Goal: Task Accomplishment & Management: Manage account settings

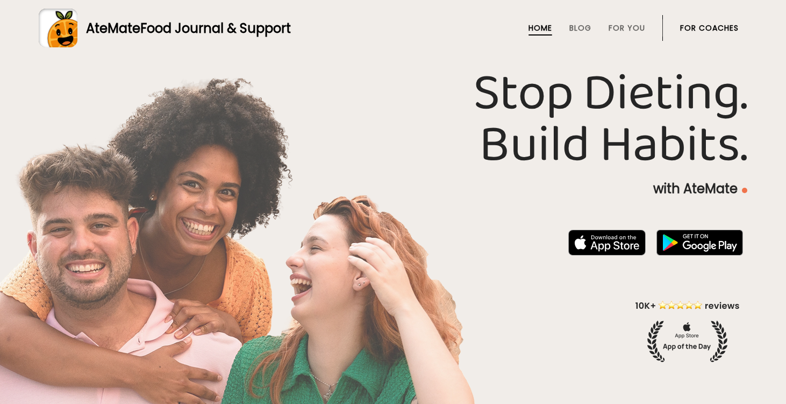
click at [698, 26] on link "For Coaches" at bounding box center [709, 28] width 59 height 9
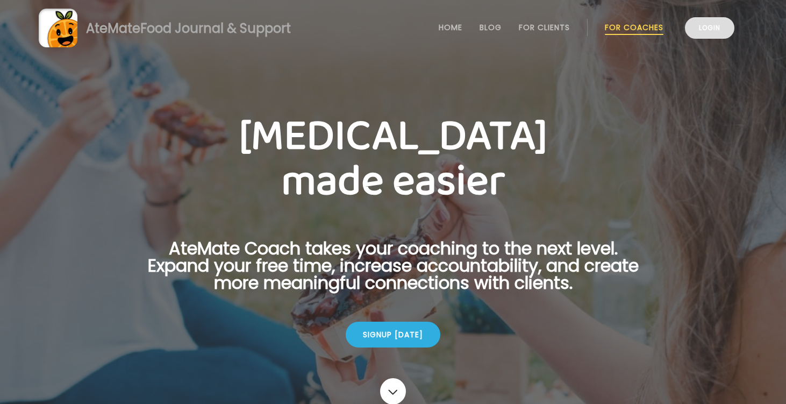
click at [719, 26] on link "Login" at bounding box center [709, 27] width 49 height 21
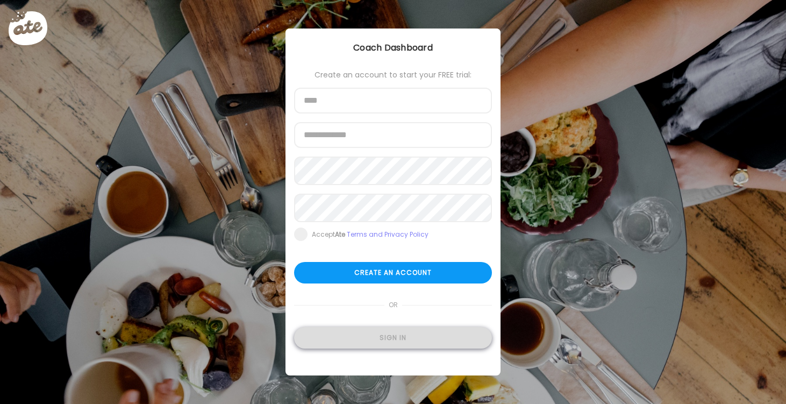
click at [364, 348] on div "Sign in" at bounding box center [393, 337] width 198 height 21
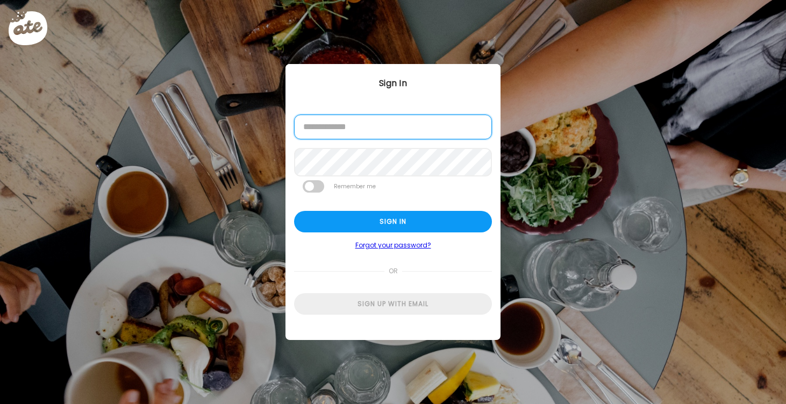
type input "**********"
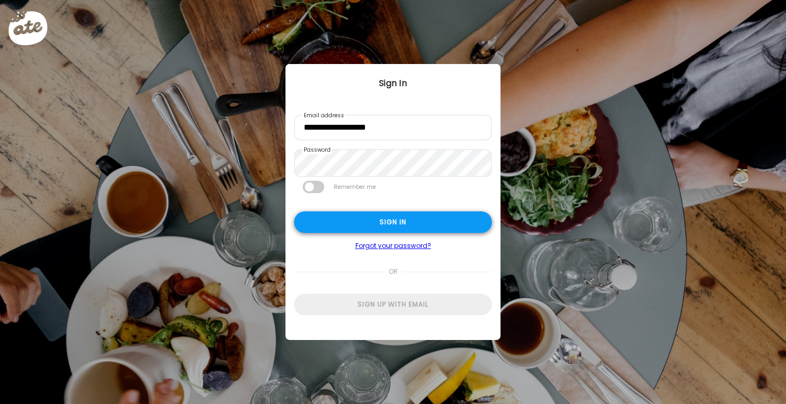
click at [365, 231] on div "Sign in" at bounding box center [393, 221] width 198 height 21
type textarea "**********"
type input "*********"
type input "**********"
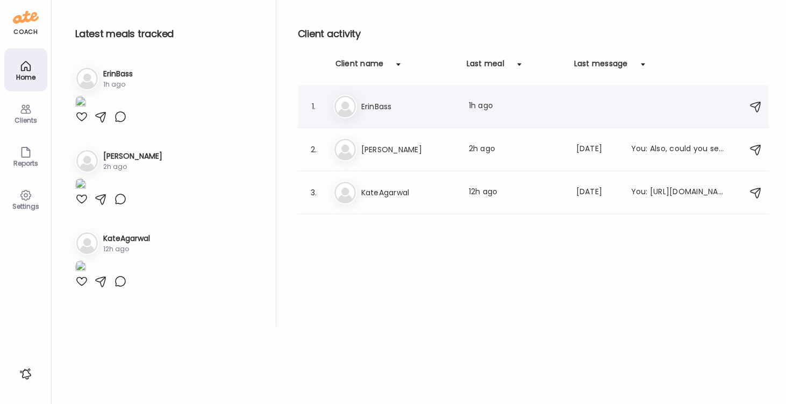
click at [356, 107] on div "Er" at bounding box center [345, 107] width 24 height 24
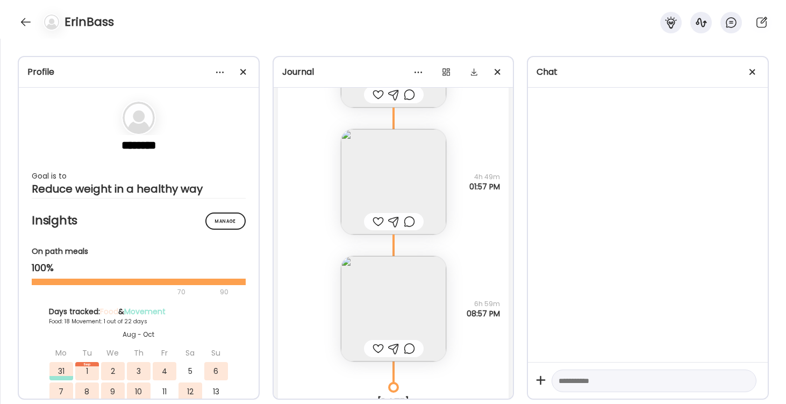
scroll to position [19288, 0]
click at [392, 293] on img at bounding box center [393, 308] width 105 height 105
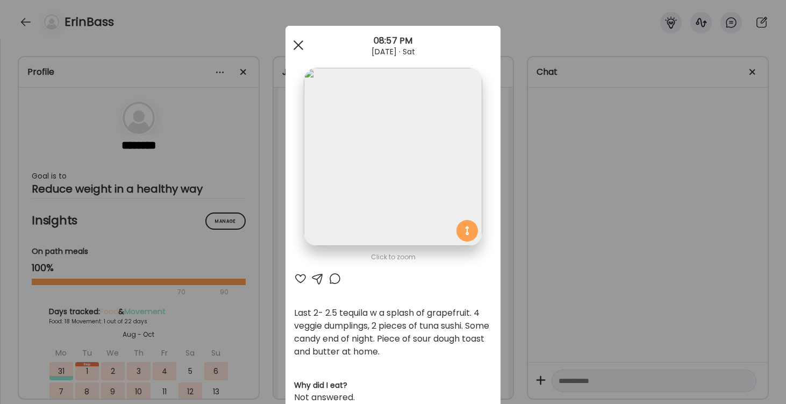
click at [296, 46] on div at bounding box center [298, 44] width 21 height 21
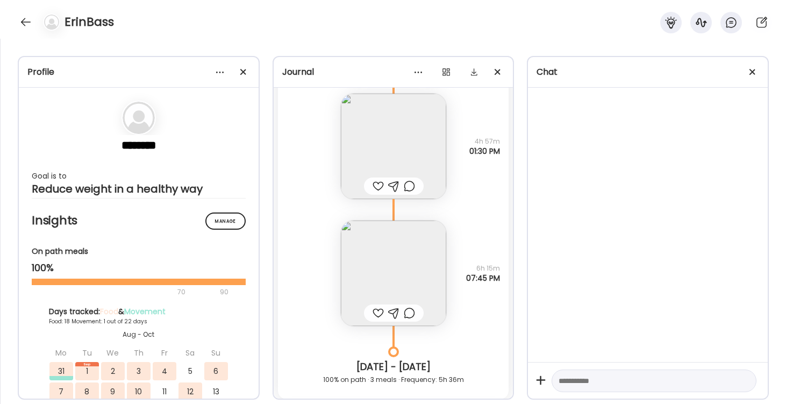
scroll to position [18813, 0]
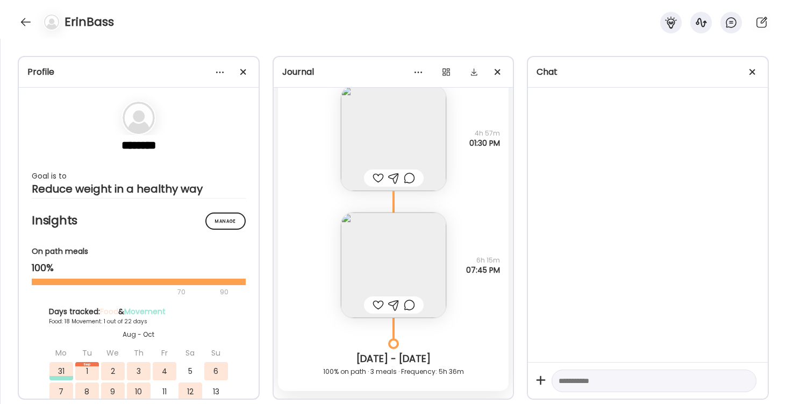
click at [377, 131] on img at bounding box center [393, 137] width 105 height 105
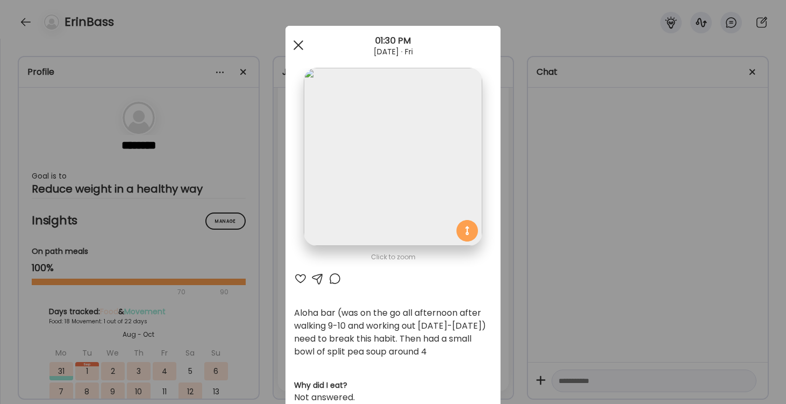
click at [299, 47] on span at bounding box center [298, 45] width 10 height 10
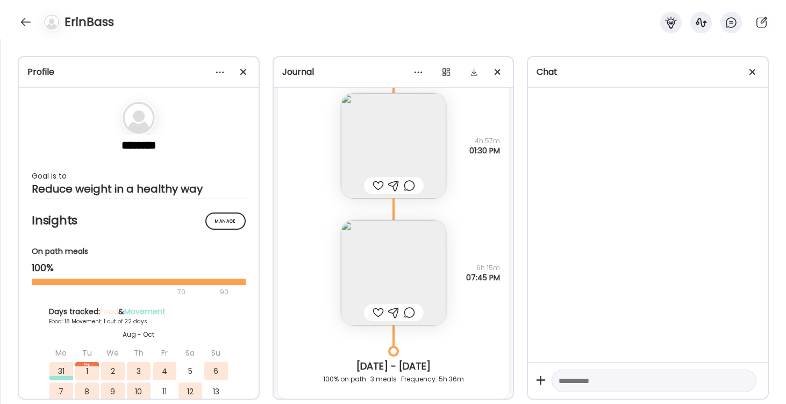
scroll to position [18816, 0]
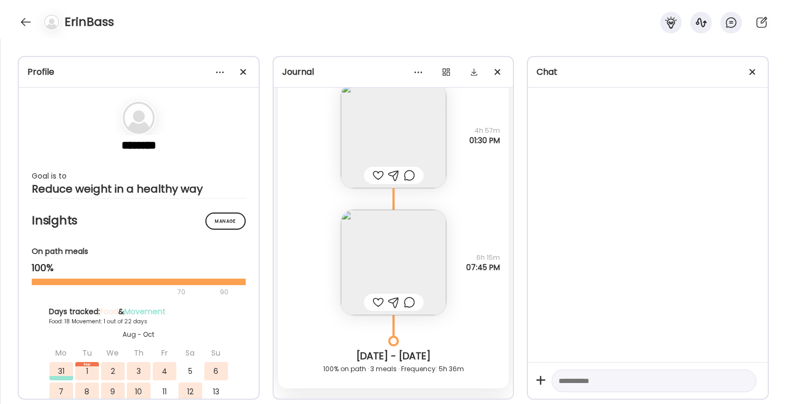
click at [400, 257] on img at bounding box center [393, 262] width 105 height 105
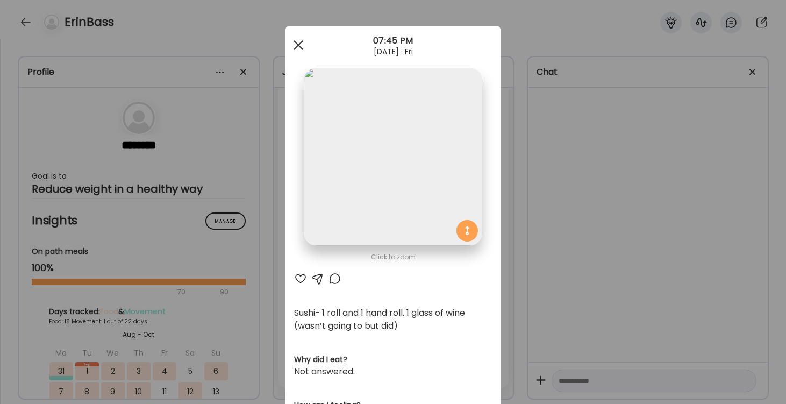
click at [294, 44] on div at bounding box center [298, 44] width 21 height 21
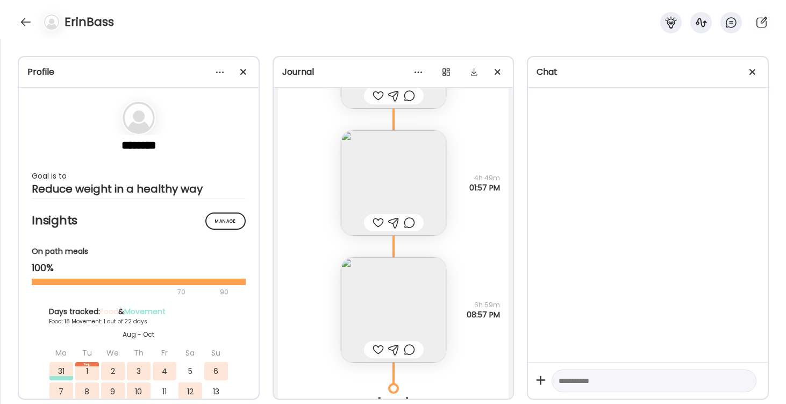
scroll to position [19281, 0]
click at [395, 182] on img at bounding box center [393, 188] width 105 height 105
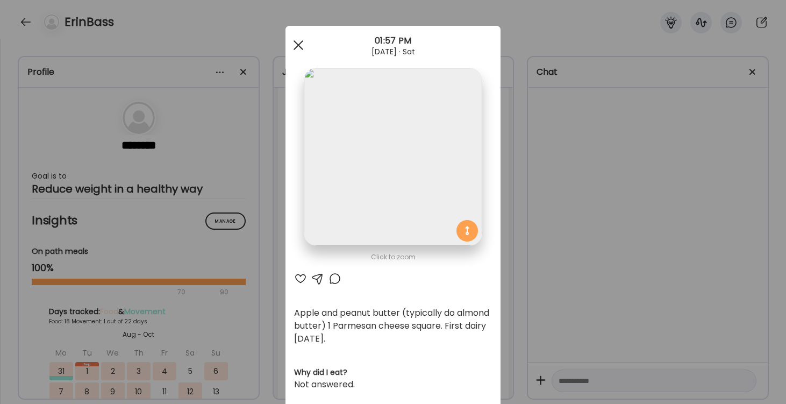
click at [297, 40] on div at bounding box center [298, 44] width 21 height 21
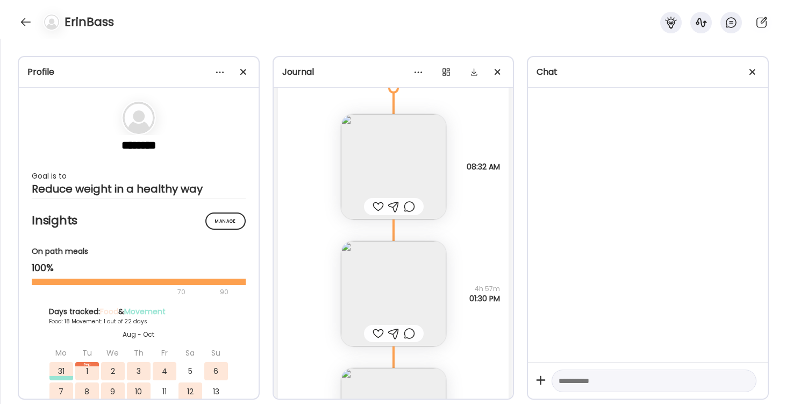
scroll to position [18648, 0]
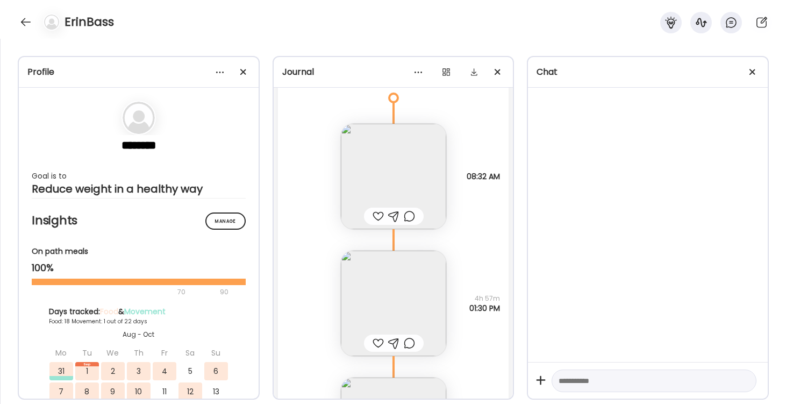
click at [399, 160] on img at bounding box center [393, 176] width 105 height 105
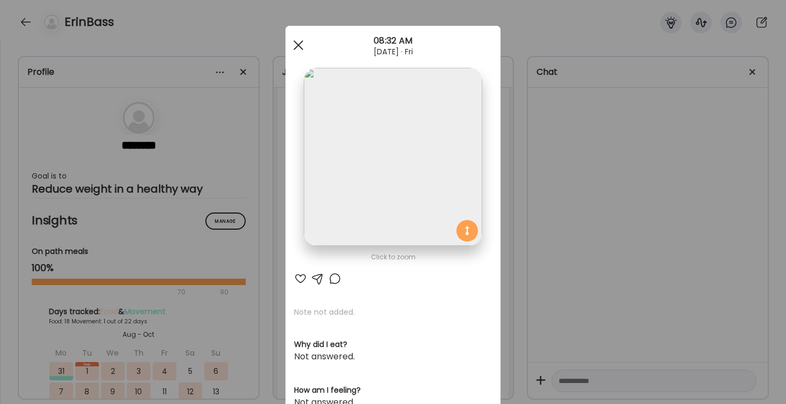
click at [299, 45] on span at bounding box center [298, 45] width 10 height 10
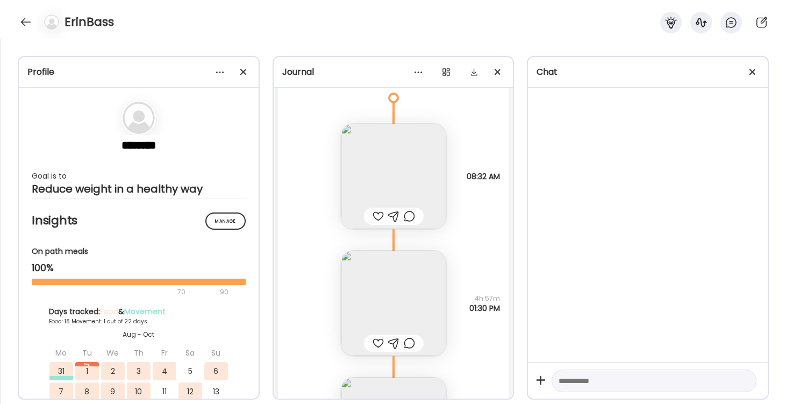
click at [386, 309] on img at bounding box center [393, 302] width 105 height 105
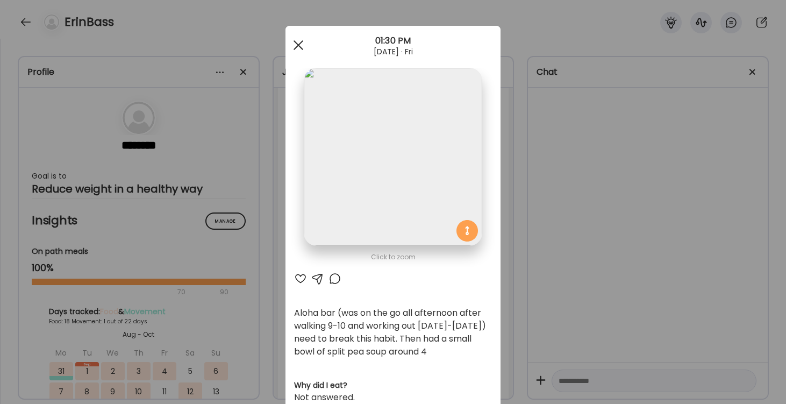
click at [300, 45] on div at bounding box center [298, 44] width 21 height 21
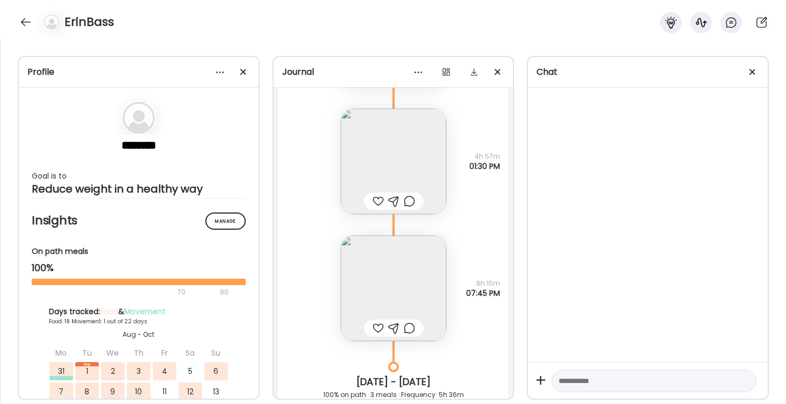
scroll to position [18798, 0]
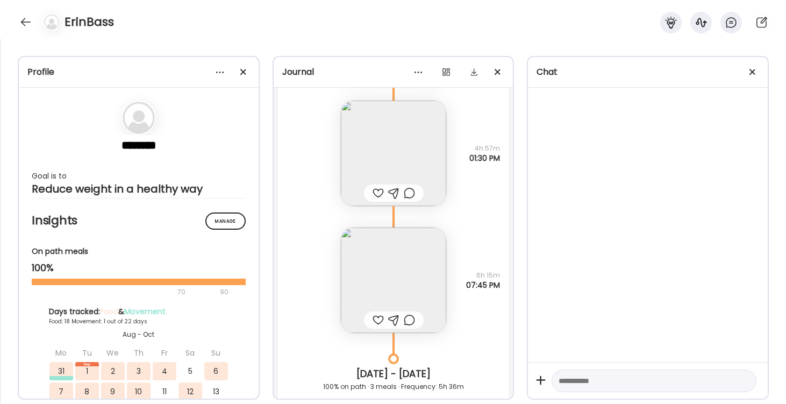
click at [390, 262] on img at bounding box center [393, 279] width 105 height 105
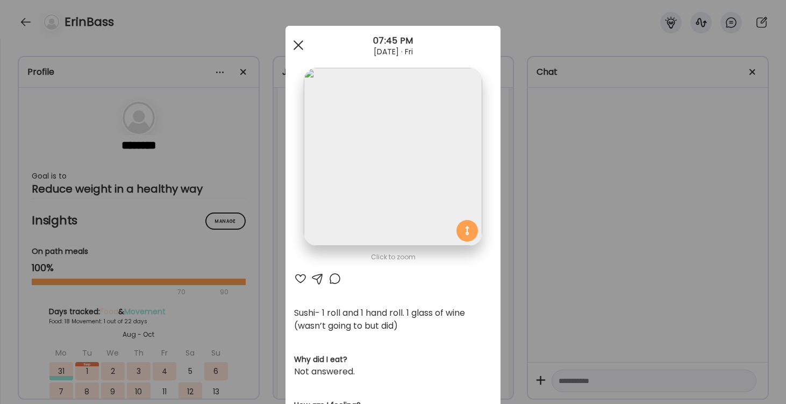
click at [300, 45] on div at bounding box center [298, 44] width 21 height 21
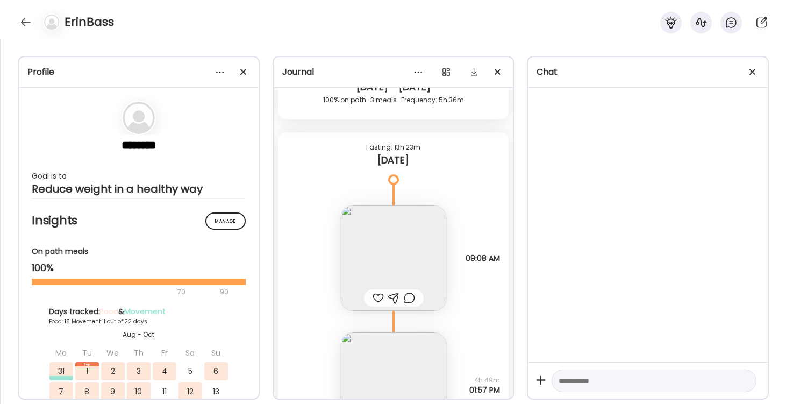
scroll to position [18773, 0]
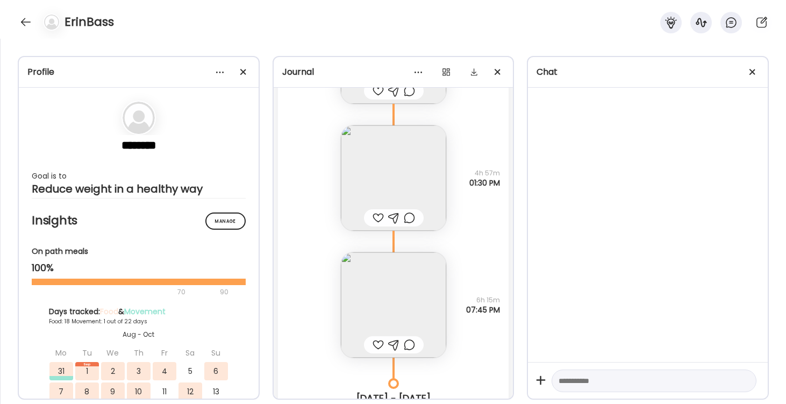
click at [404, 302] on img at bounding box center [393, 304] width 105 height 105
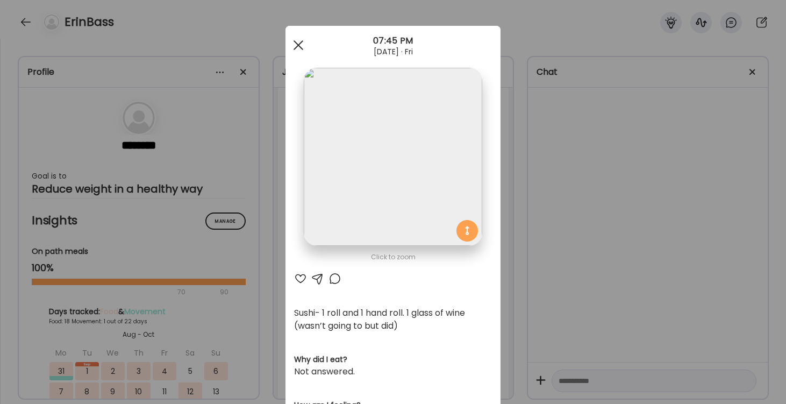
click at [297, 42] on div at bounding box center [298, 44] width 21 height 21
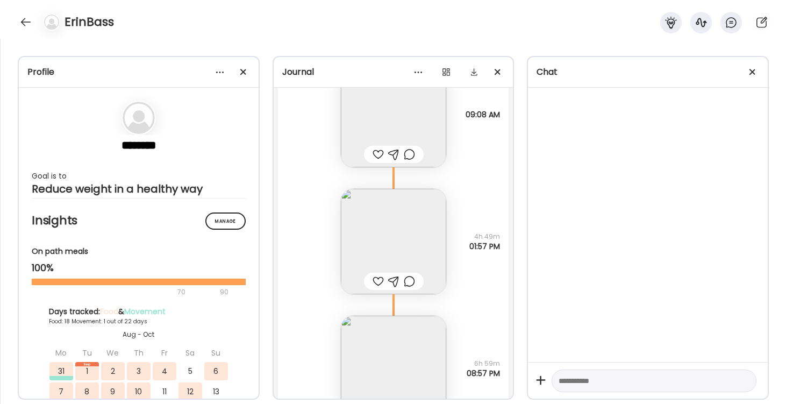
scroll to position [19230, 0]
click at [383, 253] on img at bounding box center [393, 238] width 105 height 105
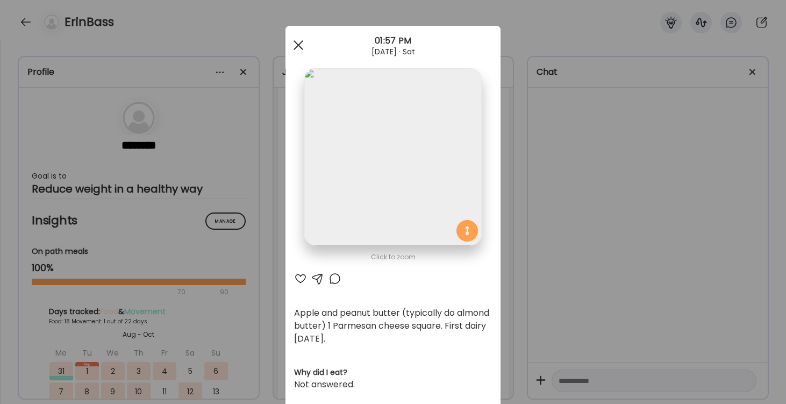
click at [299, 45] on span at bounding box center [298, 45] width 10 height 10
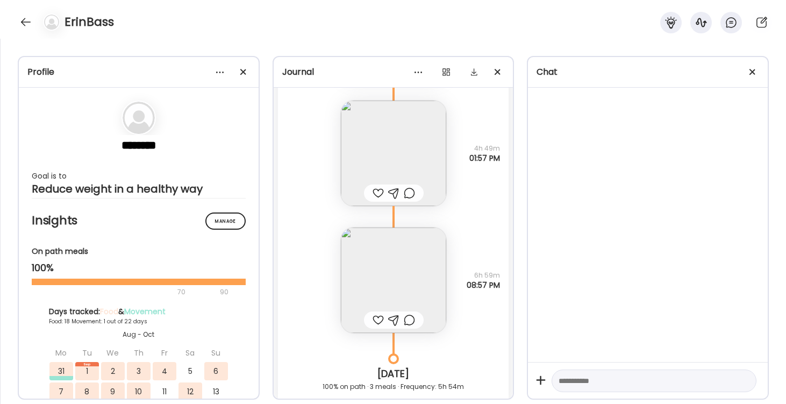
scroll to position [19335, 0]
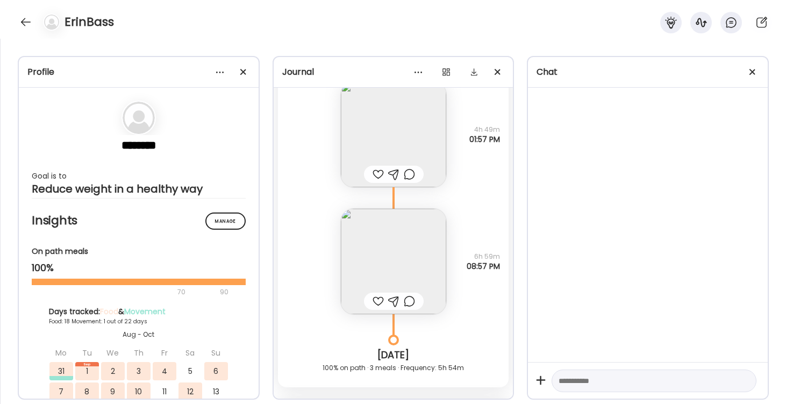
click at [399, 272] on img at bounding box center [393, 261] width 105 height 105
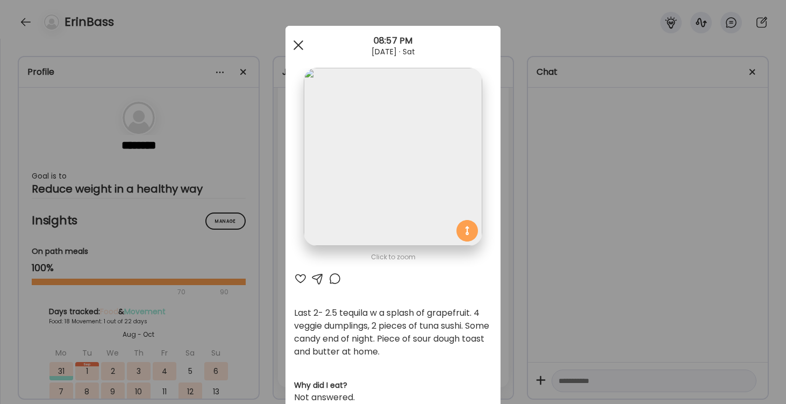
click at [299, 43] on div at bounding box center [298, 44] width 21 height 21
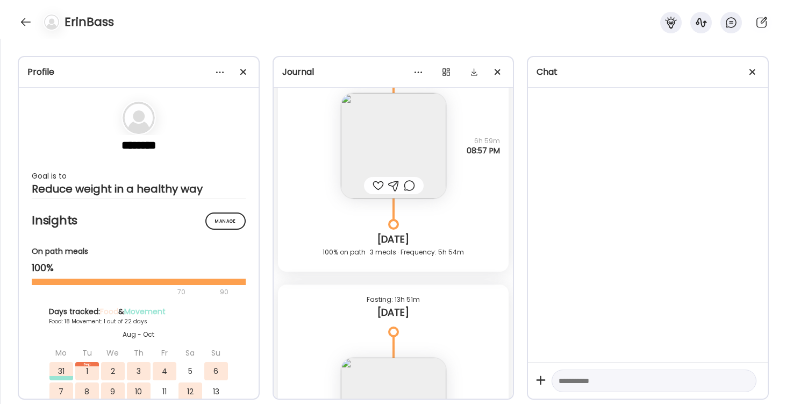
scroll to position [19471, 0]
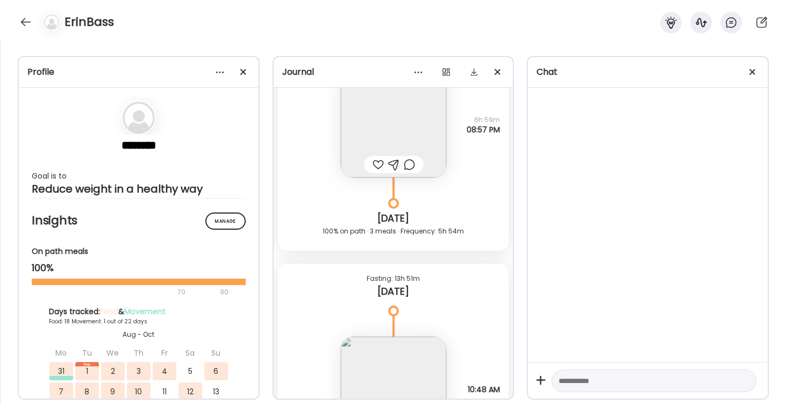
click at [404, 145] on img at bounding box center [393, 124] width 105 height 105
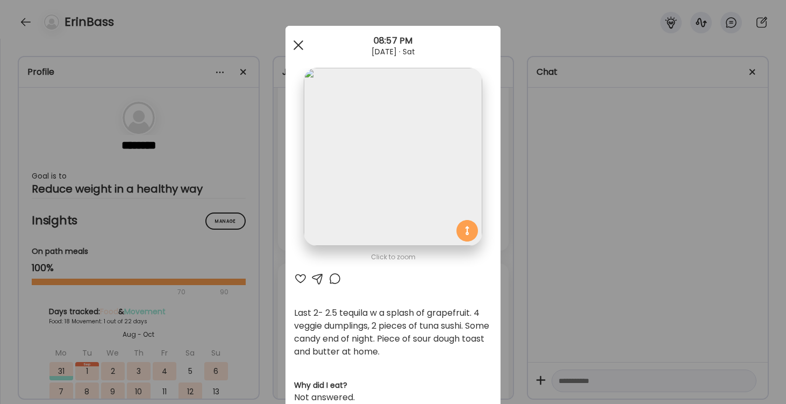
click at [297, 48] on div at bounding box center [298, 44] width 21 height 21
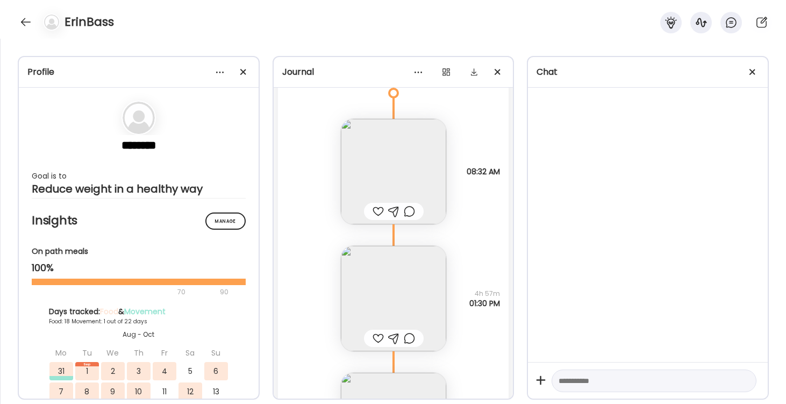
scroll to position [18667, 0]
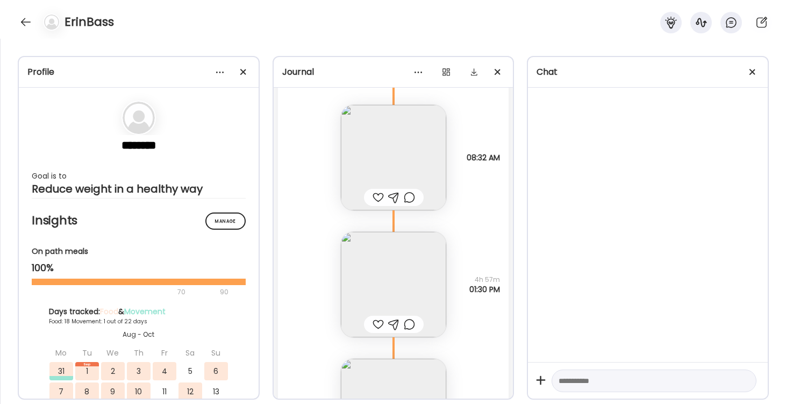
click at [388, 282] on img at bounding box center [393, 284] width 105 height 105
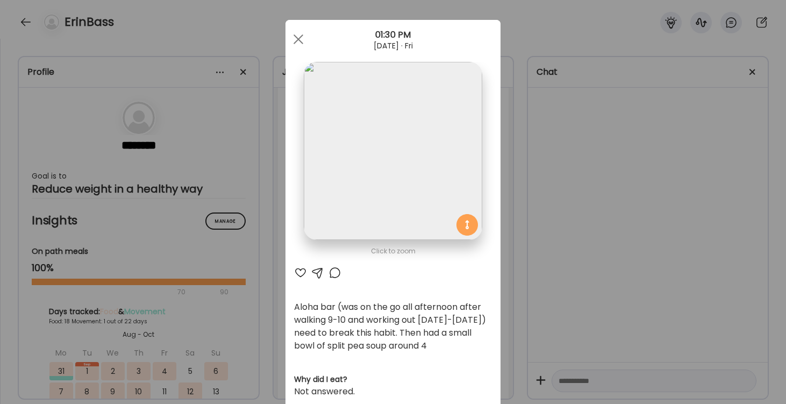
scroll to position [3, 0]
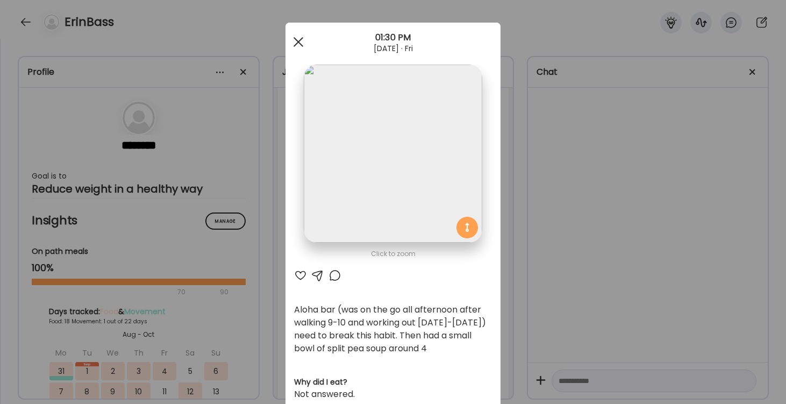
click at [297, 38] on div at bounding box center [298, 41] width 21 height 21
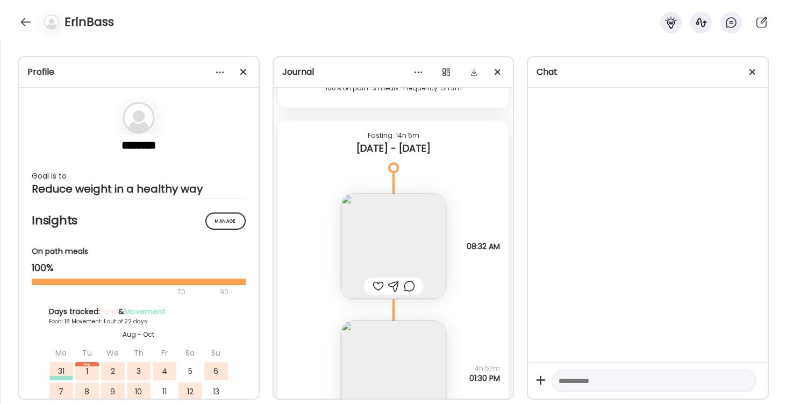
scroll to position [18565, 0]
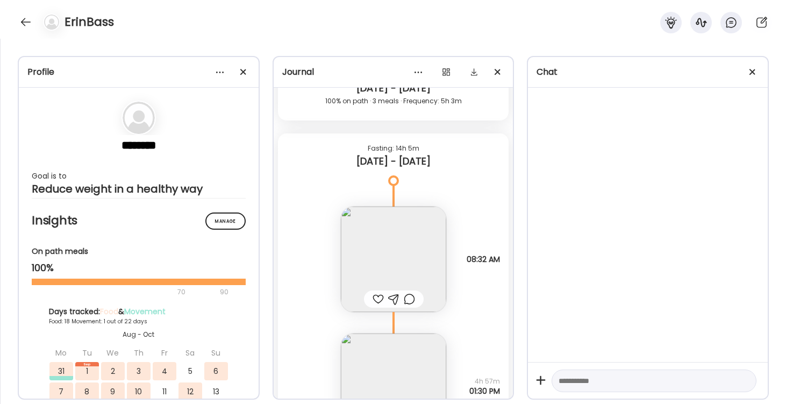
click at [389, 368] on img at bounding box center [393, 385] width 105 height 105
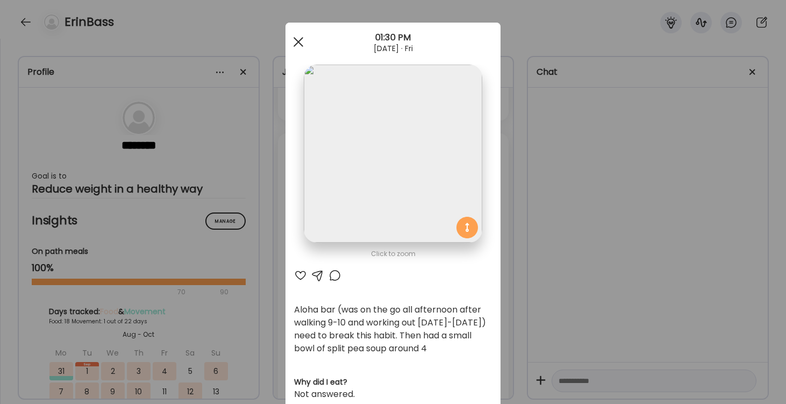
click at [297, 32] on div at bounding box center [298, 41] width 21 height 21
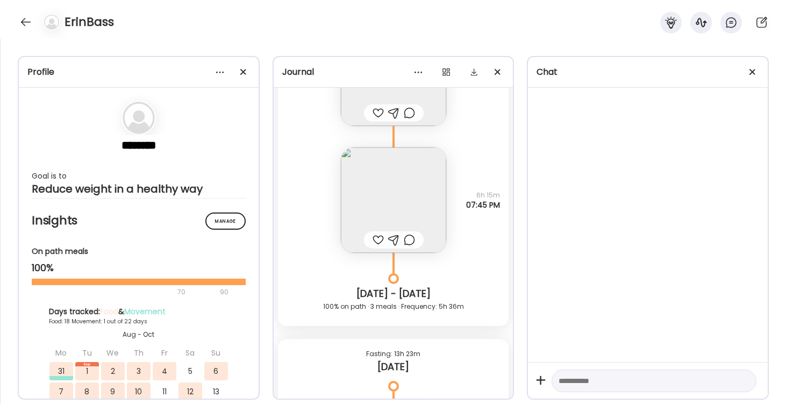
scroll to position [18911, 0]
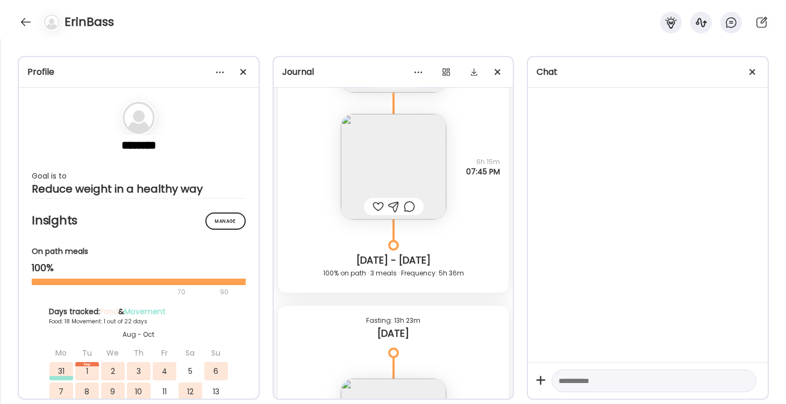
click at [383, 177] on img at bounding box center [393, 166] width 105 height 105
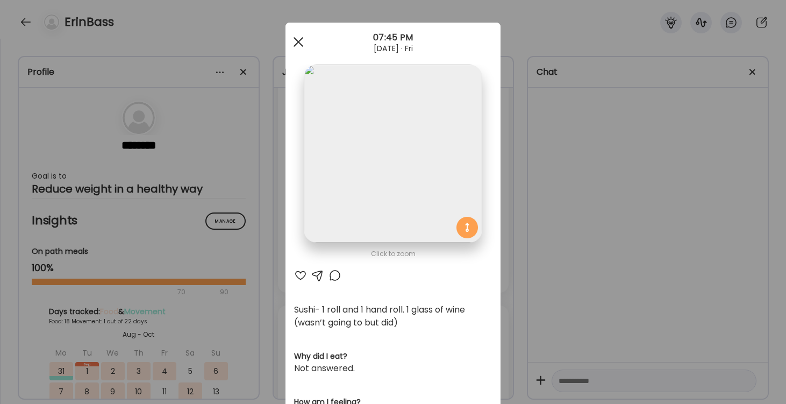
click at [298, 38] on div at bounding box center [298, 41] width 21 height 21
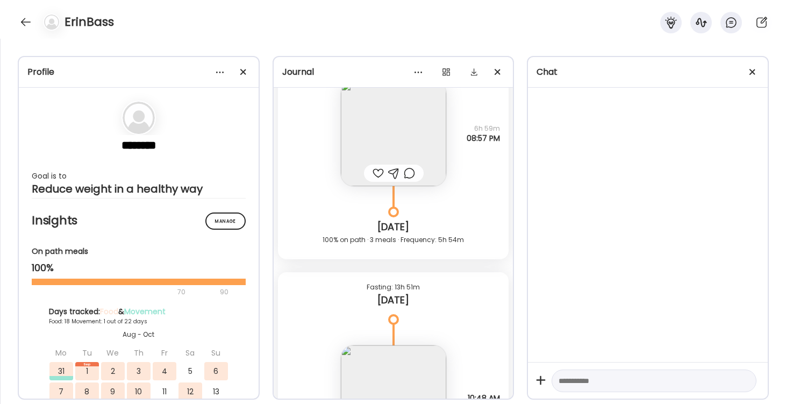
scroll to position [19502, 0]
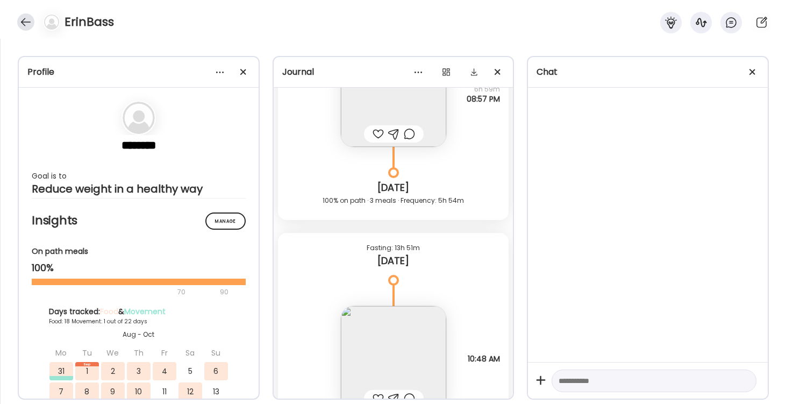
click at [27, 26] on div at bounding box center [25, 21] width 17 height 17
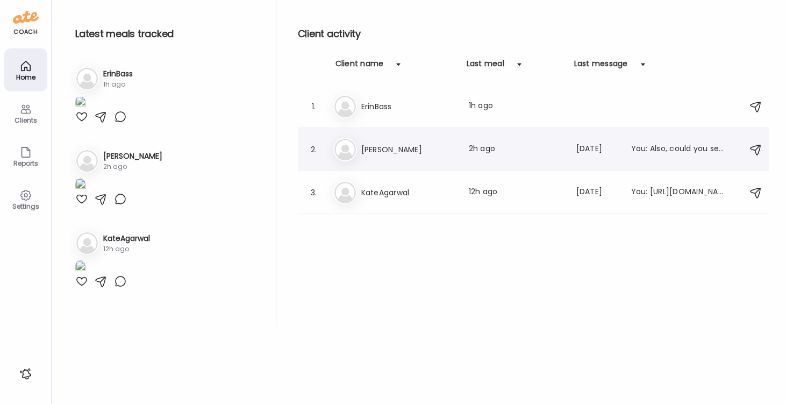
click at [383, 153] on h3 "[PERSON_NAME]" at bounding box center [408, 149] width 95 height 13
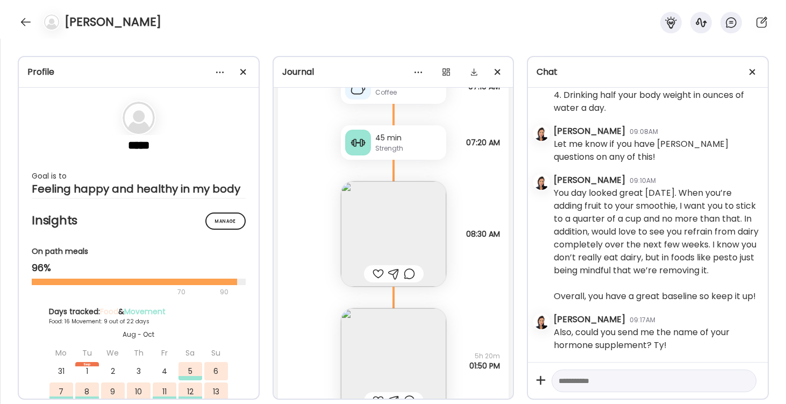
scroll to position [16749, 0]
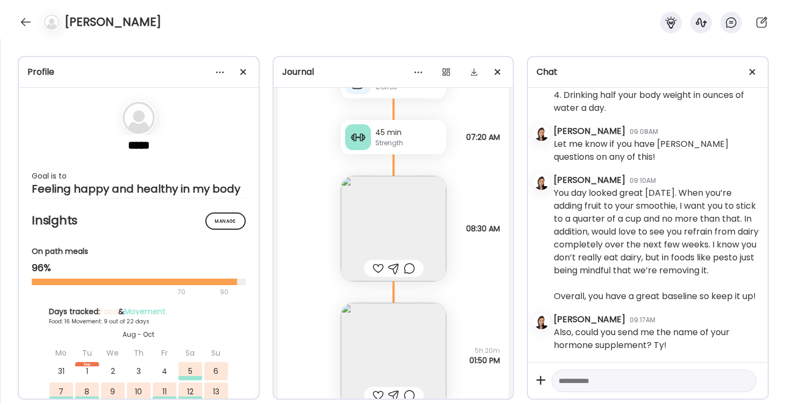
click at [395, 224] on img at bounding box center [393, 228] width 105 height 105
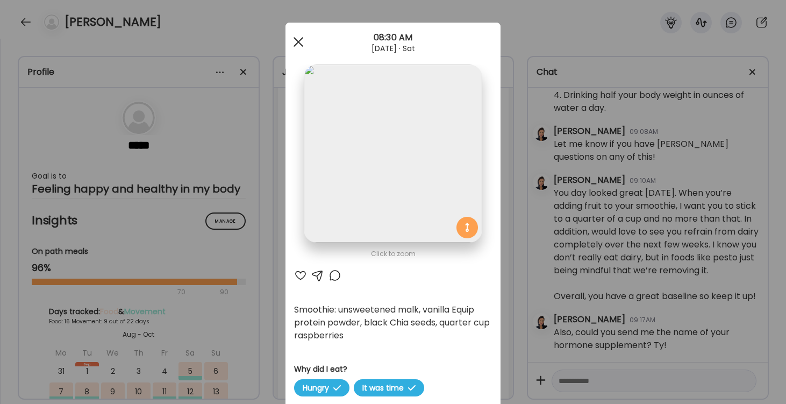
click at [296, 44] on span at bounding box center [298, 42] width 10 height 10
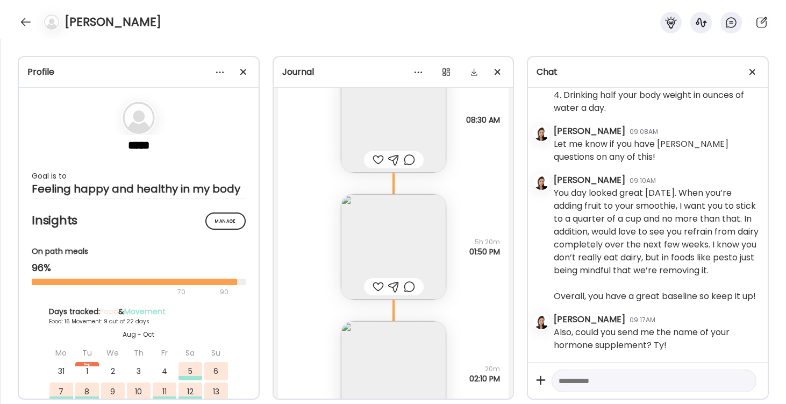
scroll to position [16894, 0]
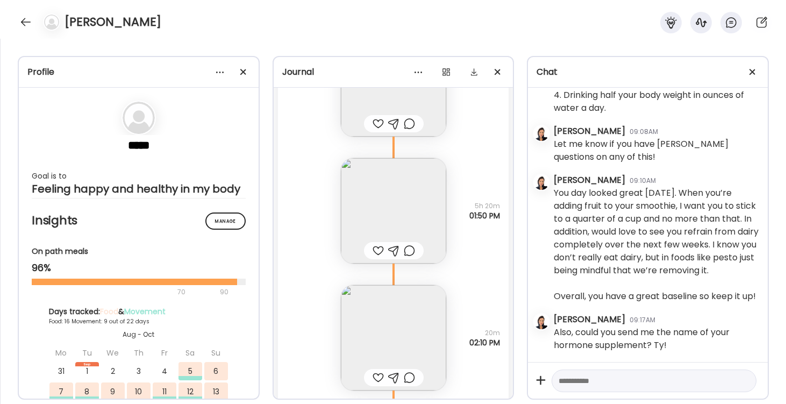
click at [387, 191] on img at bounding box center [393, 210] width 105 height 105
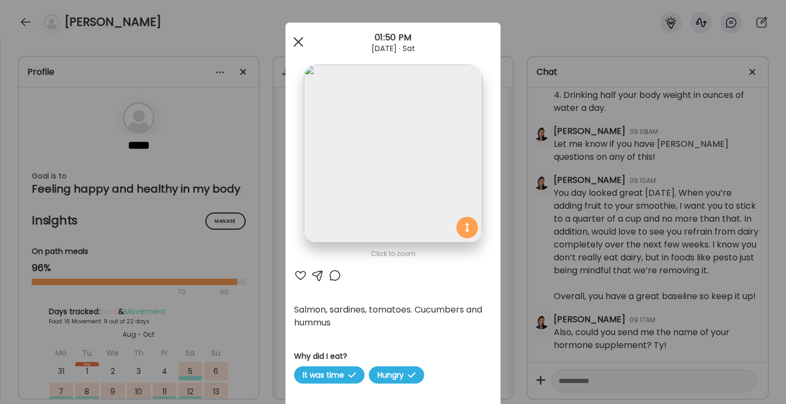
click at [297, 41] on span at bounding box center [298, 42] width 10 height 10
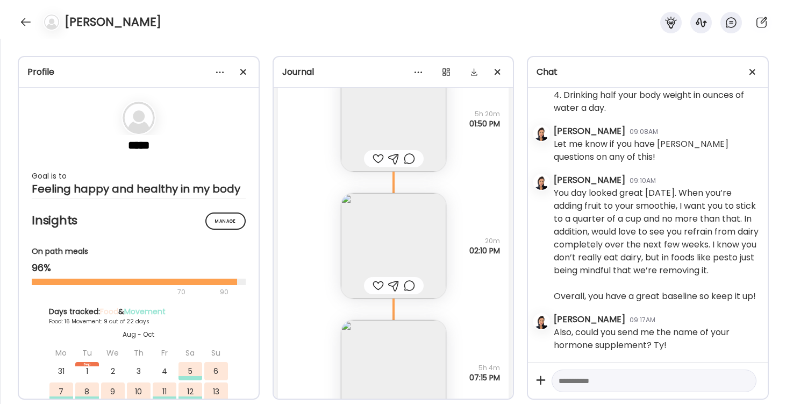
scroll to position [16988, 0]
click at [386, 248] on img at bounding box center [393, 243] width 105 height 105
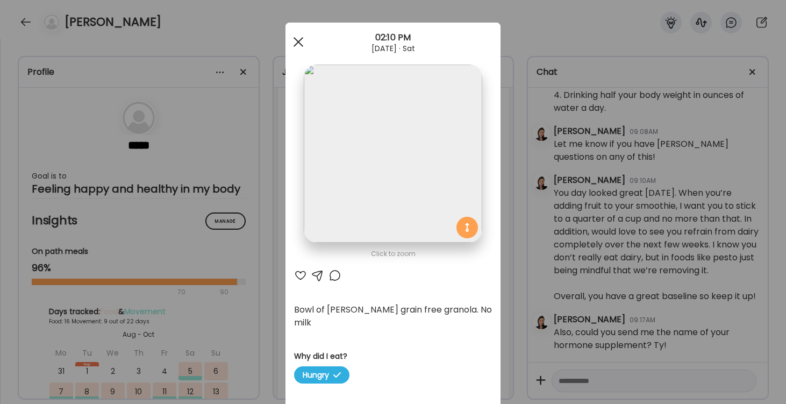
click at [297, 40] on span at bounding box center [298, 42] width 10 height 10
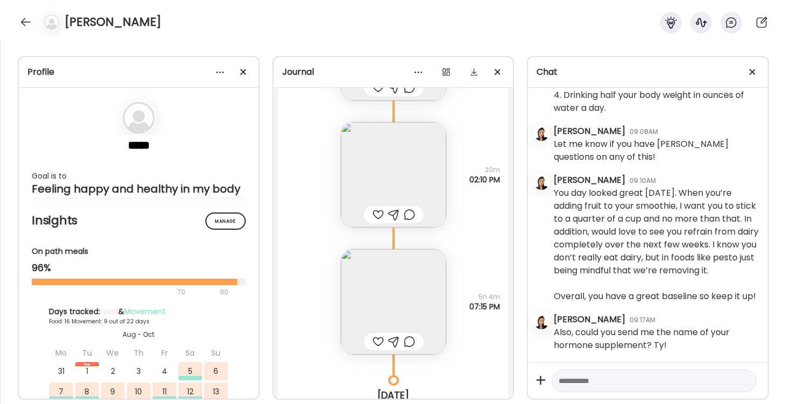
scroll to position [17050, 0]
click at [412, 300] on img at bounding box center [393, 307] width 105 height 105
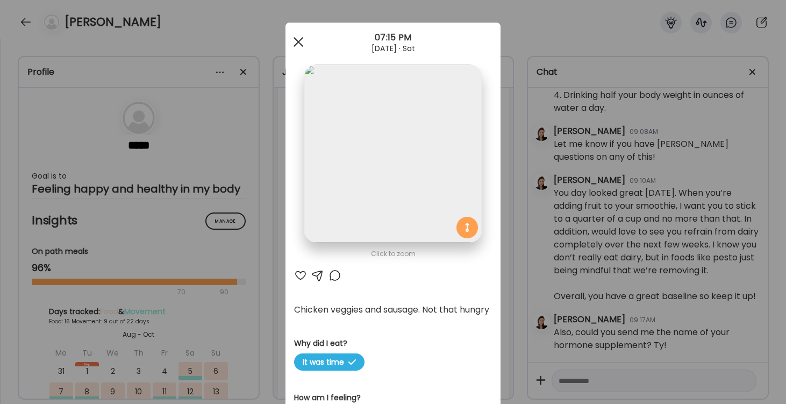
click at [296, 40] on span at bounding box center [298, 42] width 10 height 10
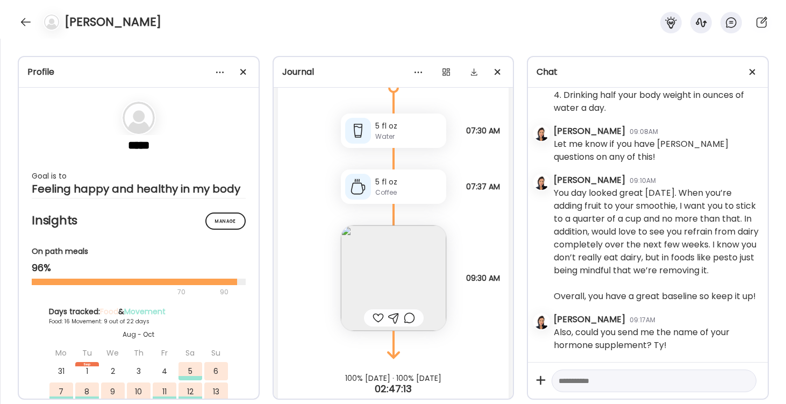
scroll to position [17480, 0]
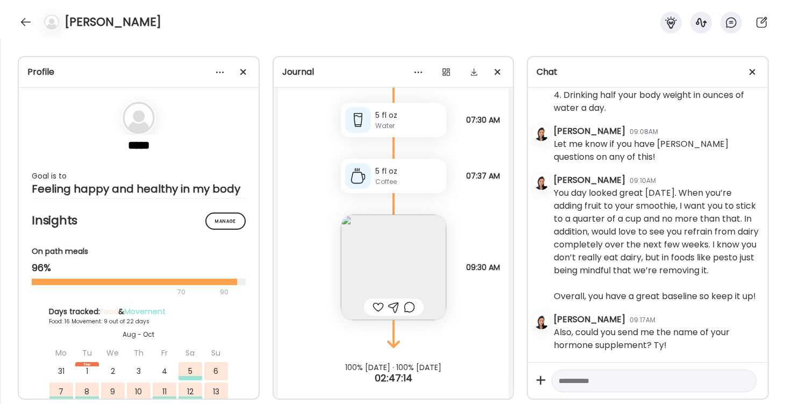
click at [404, 272] on img at bounding box center [393, 266] width 105 height 105
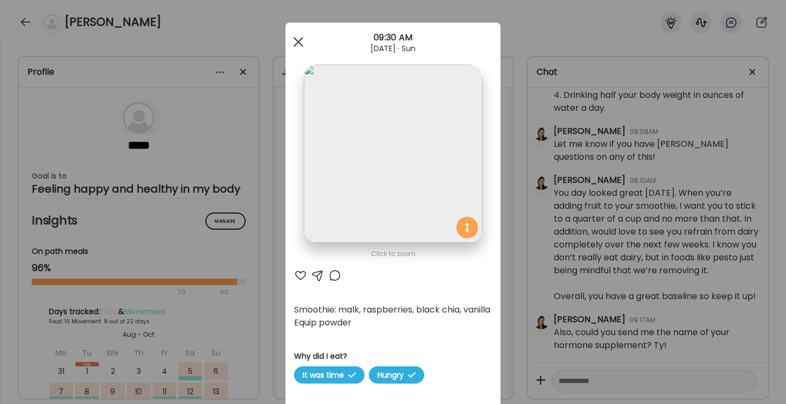
click at [300, 41] on div at bounding box center [298, 41] width 21 height 21
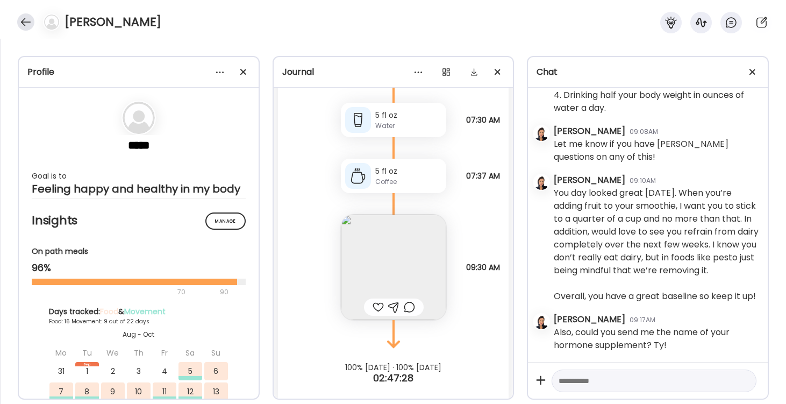
click at [26, 24] on div at bounding box center [25, 21] width 17 height 17
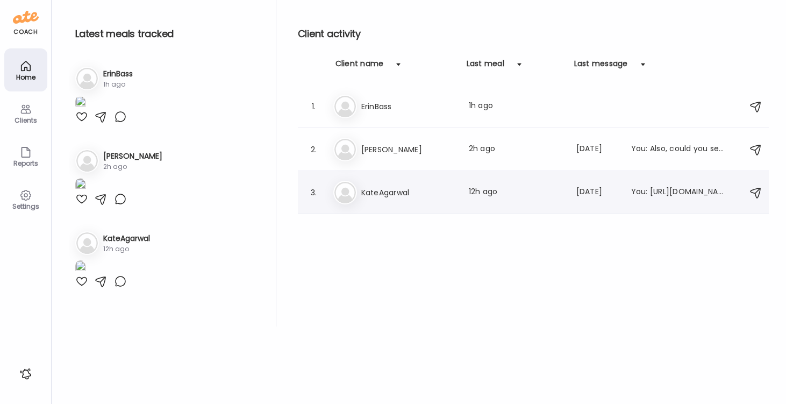
click at [399, 195] on h3 "KateAgarwal" at bounding box center [408, 192] width 95 height 13
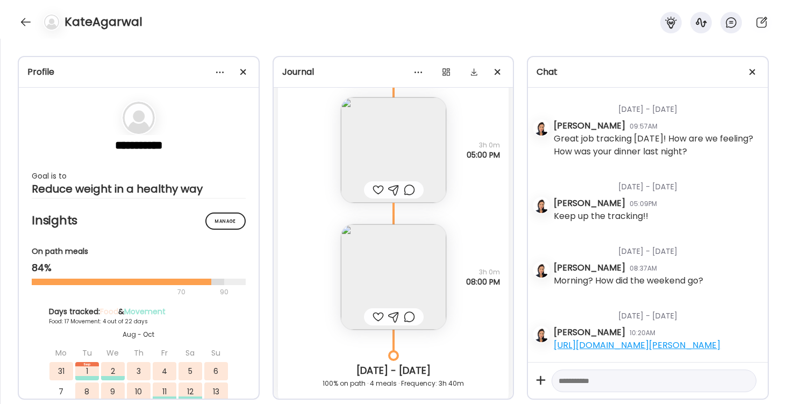
scroll to position [17309, 0]
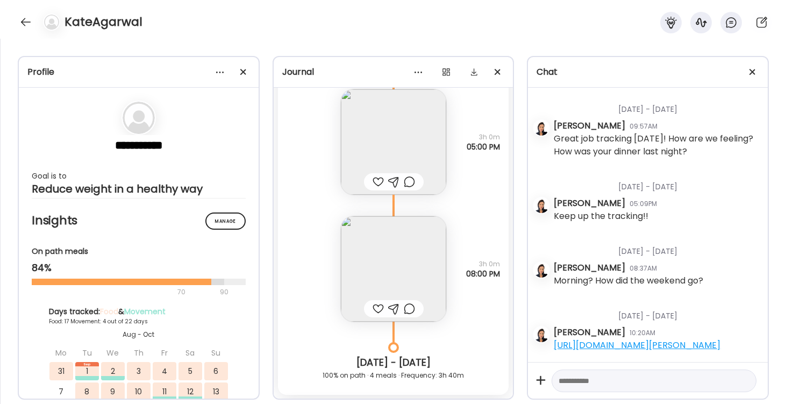
click at [395, 264] on img at bounding box center [393, 268] width 105 height 105
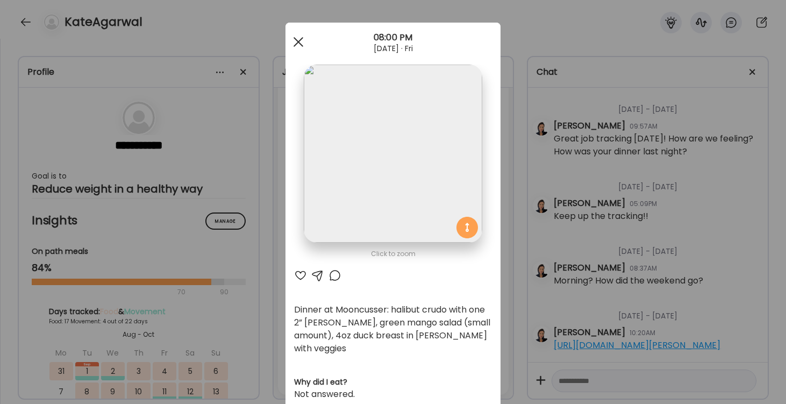
click at [297, 39] on div at bounding box center [298, 41] width 21 height 21
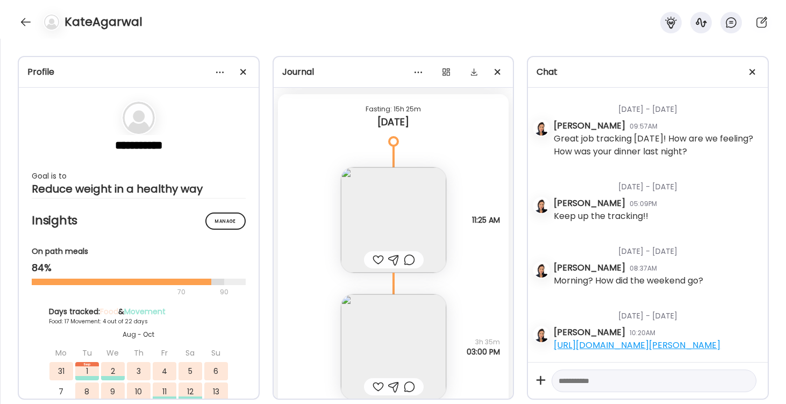
scroll to position [17625, 0]
click at [397, 211] on img at bounding box center [393, 216] width 105 height 105
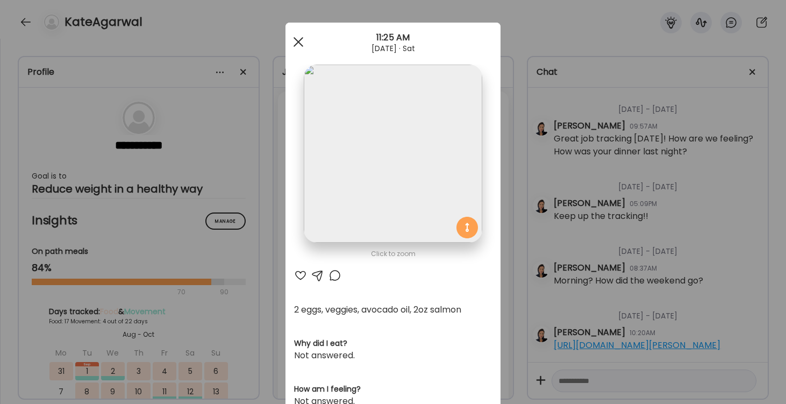
click at [297, 38] on div at bounding box center [298, 41] width 21 height 21
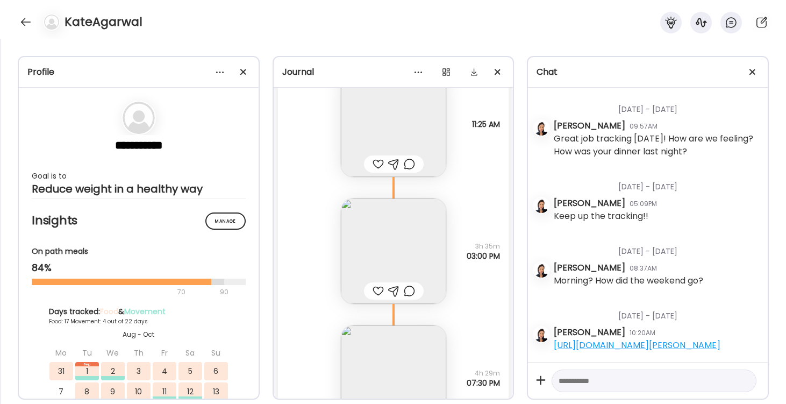
scroll to position [17755, 0]
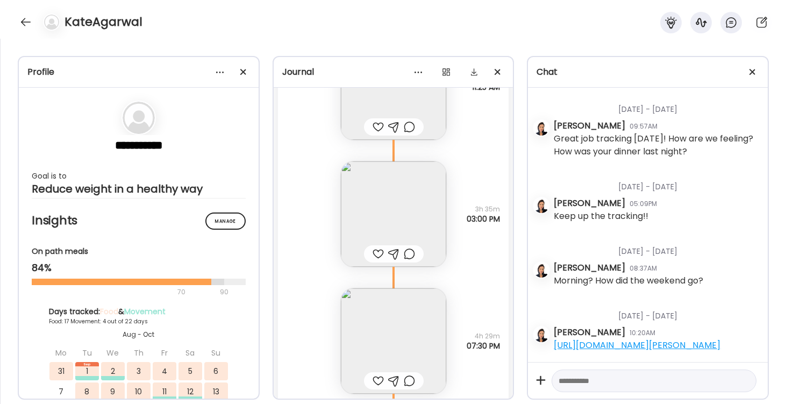
click at [400, 207] on img at bounding box center [393, 213] width 105 height 105
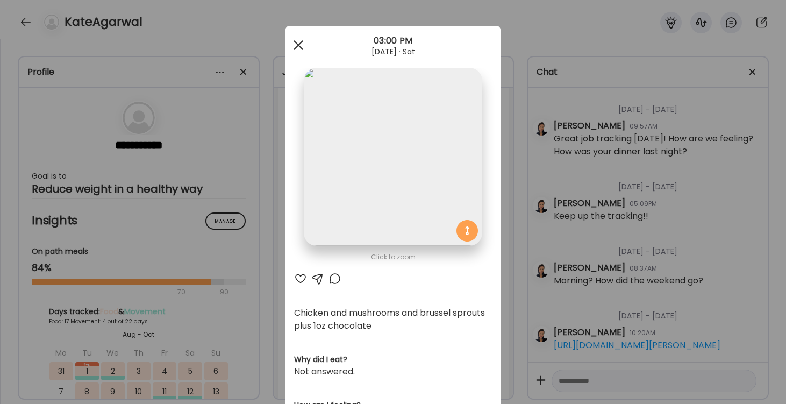
scroll to position [0, 0]
click at [300, 43] on span at bounding box center [298, 45] width 10 height 10
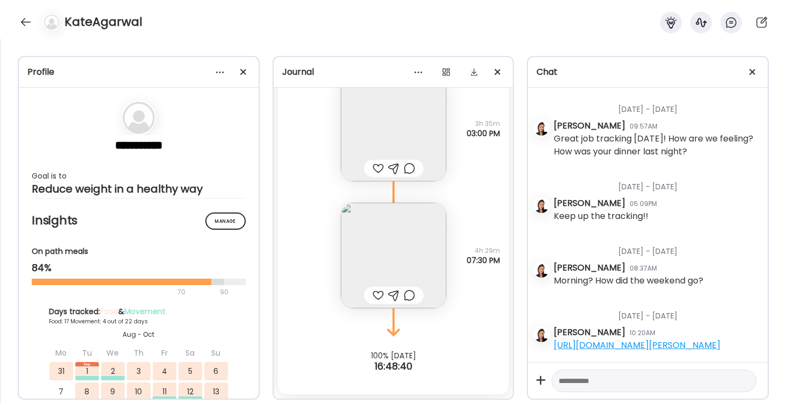
scroll to position [17840, 0]
click at [395, 244] on img at bounding box center [393, 255] width 105 height 105
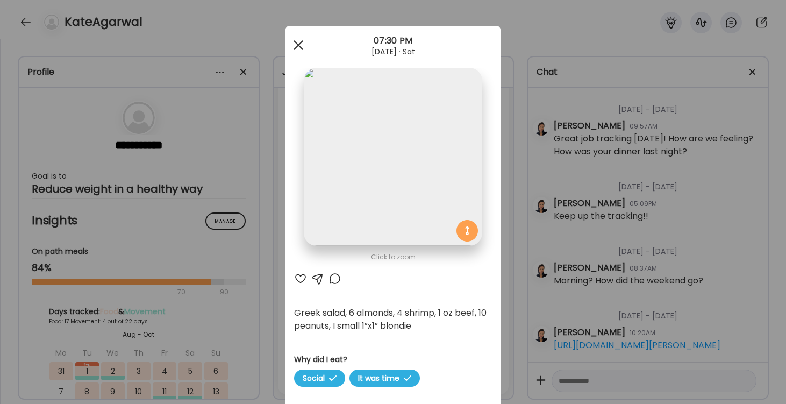
click at [299, 46] on span at bounding box center [298, 45] width 10 height 10
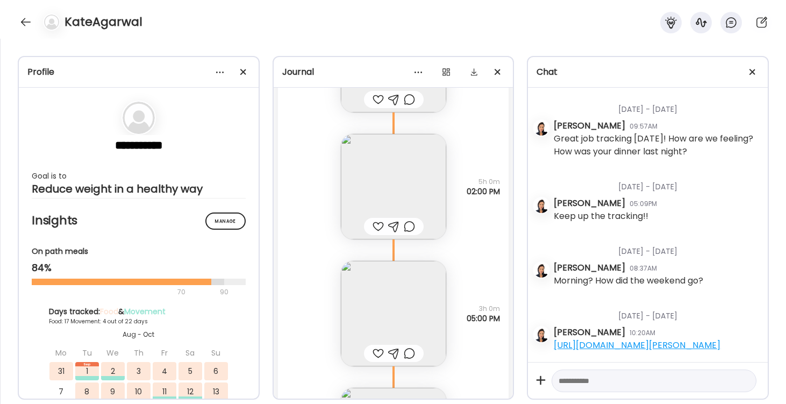
scroll to position [17160, 0]
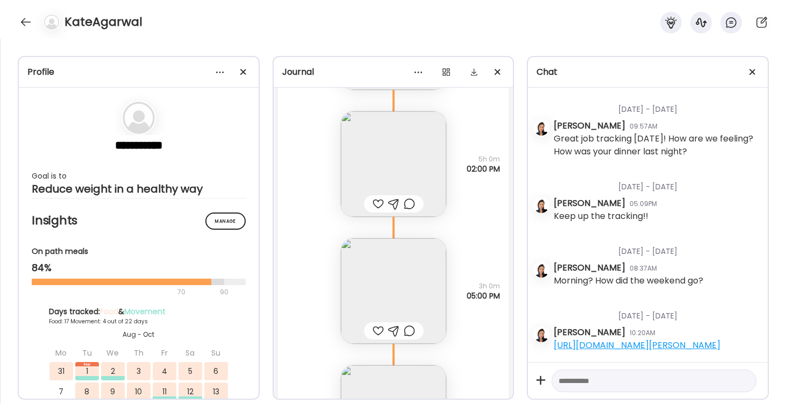
click at [395, 152] on img at bounding box center [393, 163] width 105 height 105
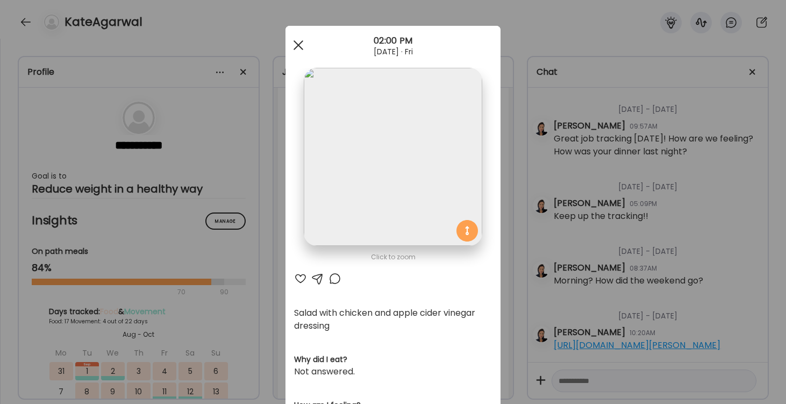
click at [296, 44] on div at bounding box center [298, 44] width 21 height 21
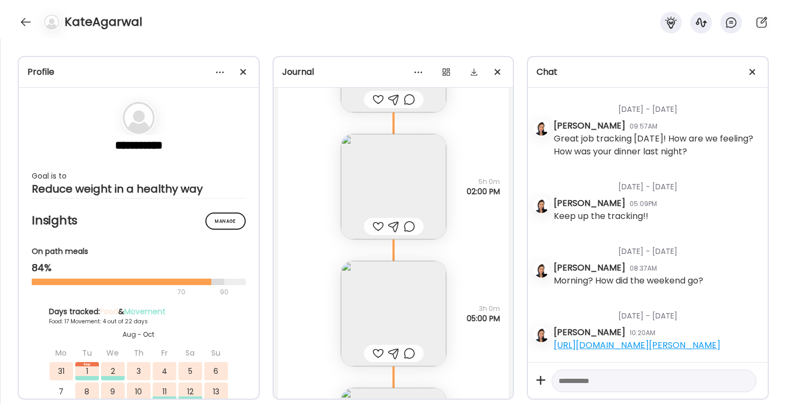
scroll to position [17202, 0]
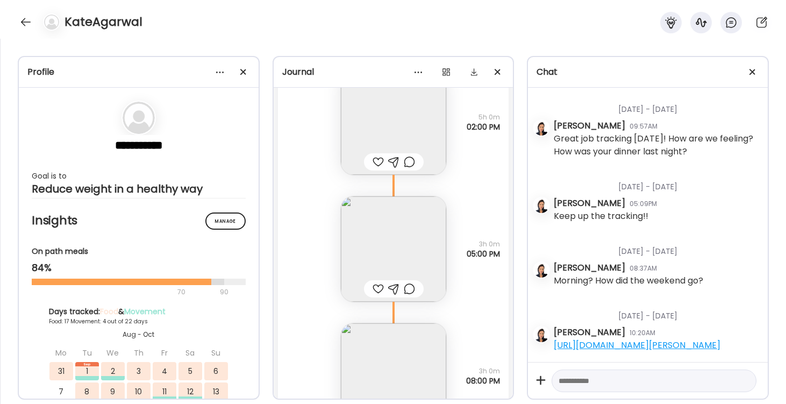
click at [408, 245] on img at bounding box center [393, 248] width 105 height 105
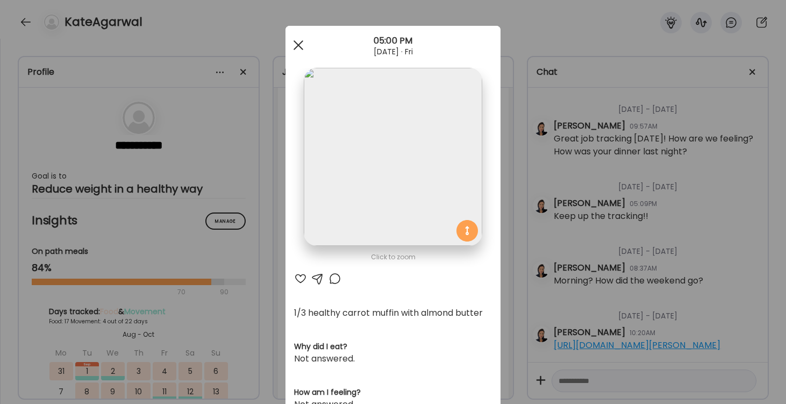
click at [295, 47] on div at bounding box center [298, 44] width 21 height 21
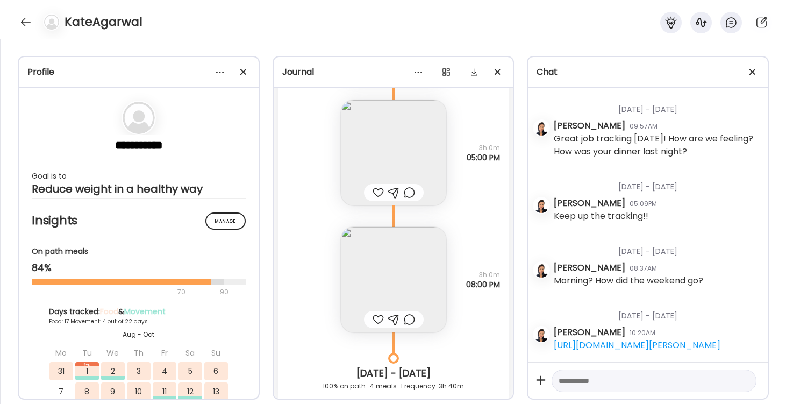
scroll to position [17315, 0]
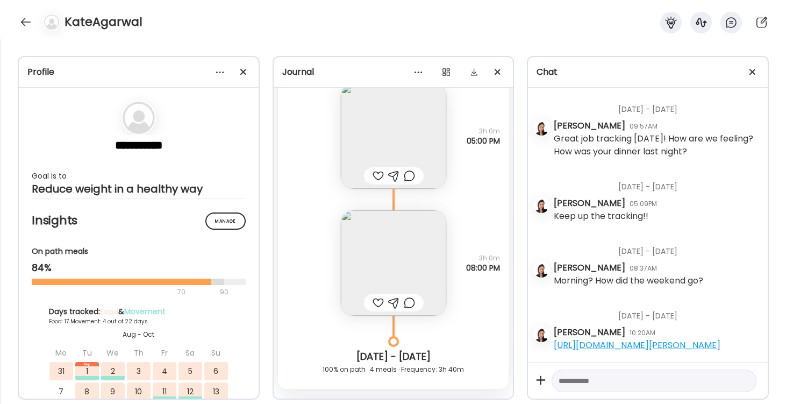
click at [397, 252] on img at bounding box center [393, 262] width 105 height 105
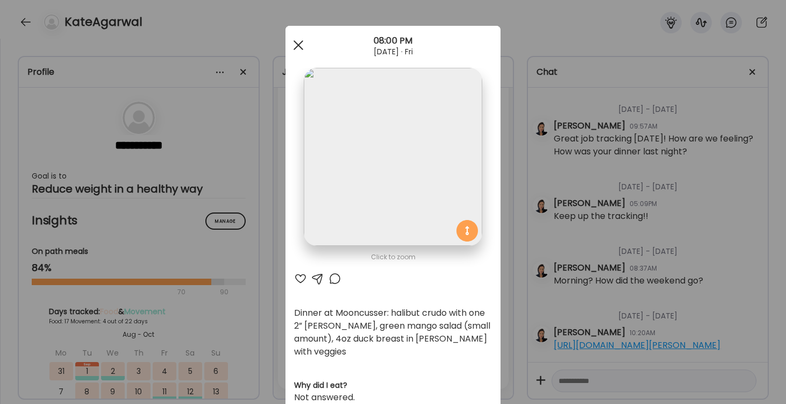
click at [297, 48] on div at bounding box center [298, 44] width 21 height 21
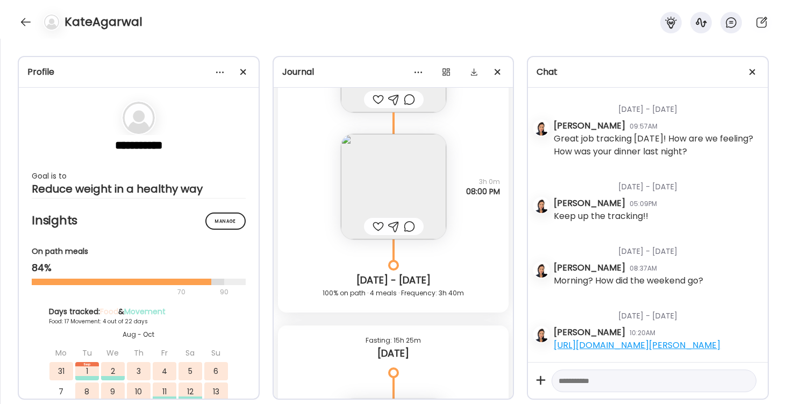
scroll to position [17402, 0]
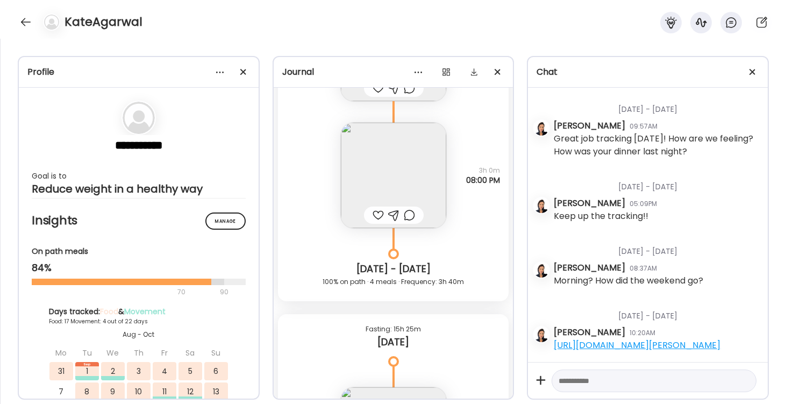
click at [385, 183] on img at bounding box center [393, 175] width 105 height 105
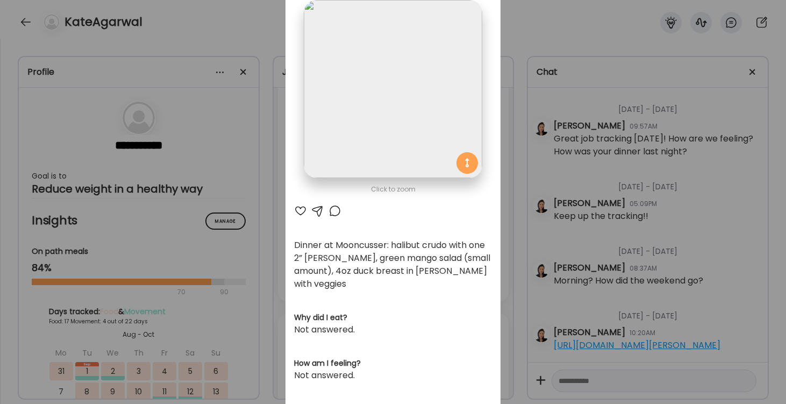
scroll to position [40, 0]
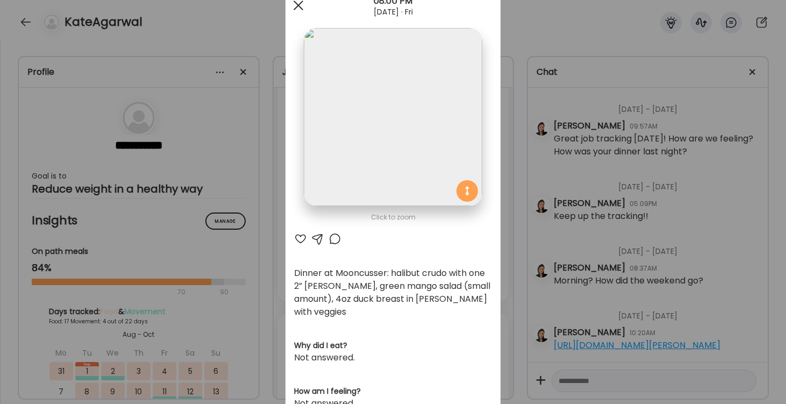
click at [300, 5] on div at bounding box center [298, 5] width 21 height 21
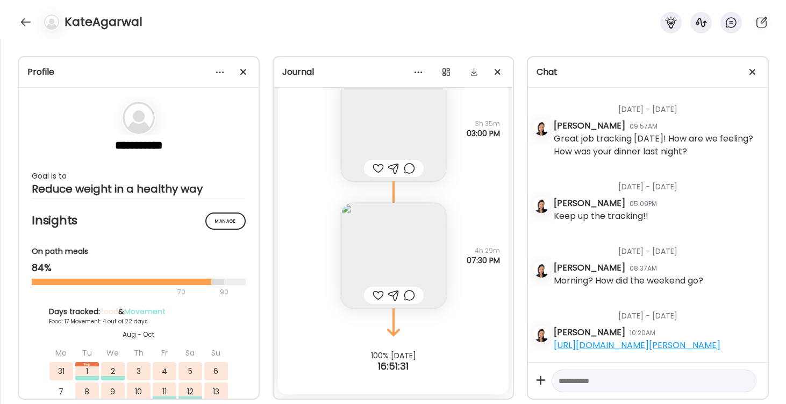
scroll to position [17840, 0]
click at [387, 267] on img at bounding box center [393, 255] width 105 height 105
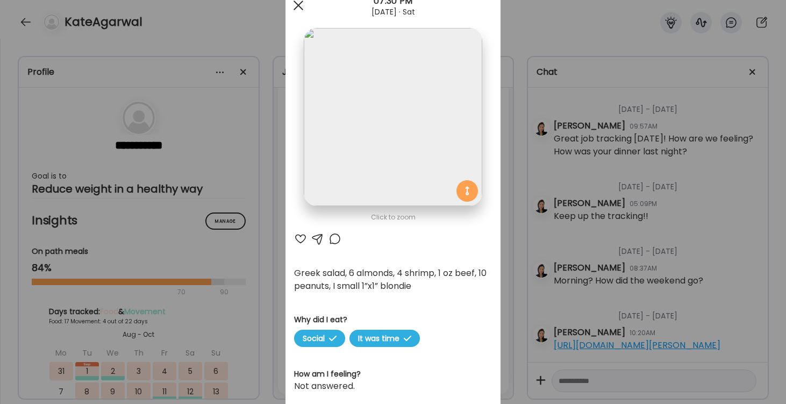
click at [298, 6] on div at bounding box center [298, 5] width 21 height 21
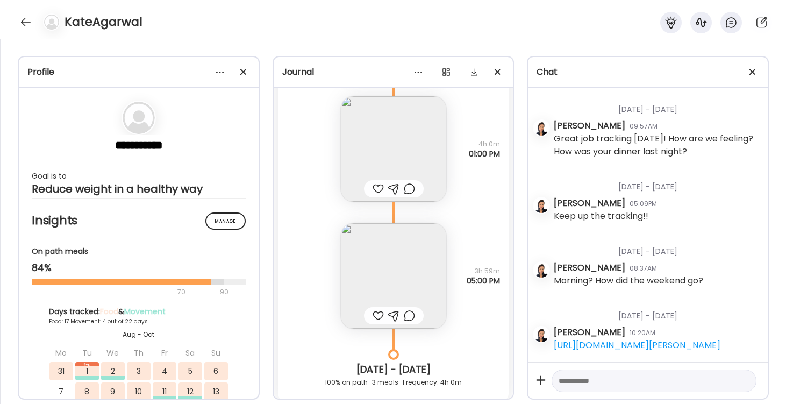
scroll to position [16660, 0]
click at [387, 267] on img at bounding box center [393, 272] width 105 height 105
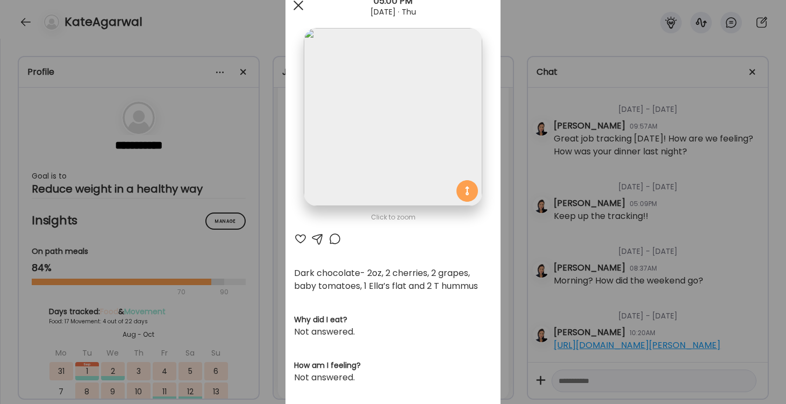
click at [298, 6] on span at bounding box center [298, 6] width 10 height 10
